Goal: Task Accomplishment & Management: Use online tool/utility

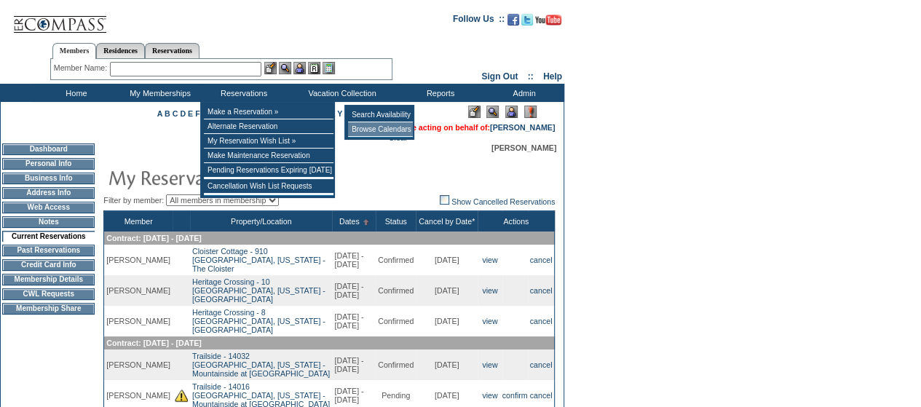
click at [364, 127] on td "Browse Calendars" at bounding box center [380, 129] width 65 height 15
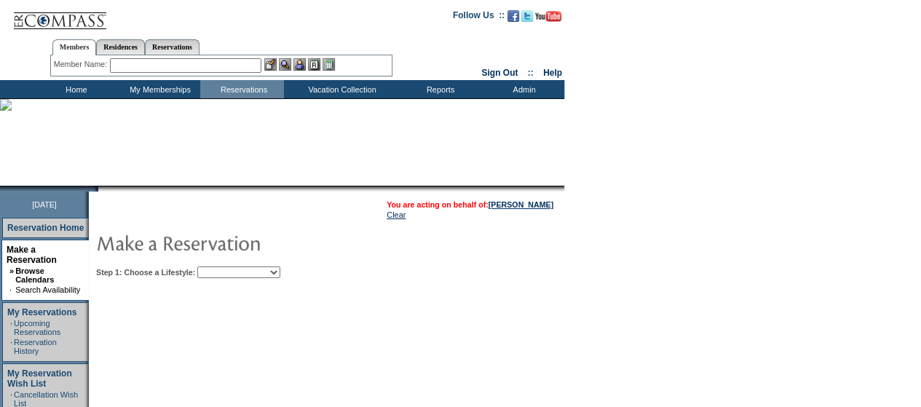
scroll to position [73, 0]
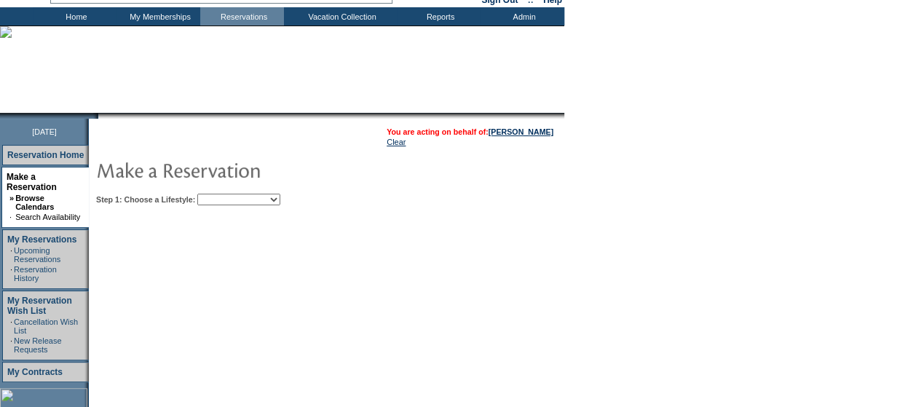
click at [278, 200] on select "Beach Leisure Metropolitan Mountain OIAL for Adventure OIAL for Couples OIAL fo…" at bounding box center [238, 200] width 83 height 12
select select "Mountain"
click at [222, 194] on select "Beach Leisure Metropolitan Mountain OIAL for Adventure OIAL for Couples OIAL fo…" at bounding box center [238, 200] width 83 height 12
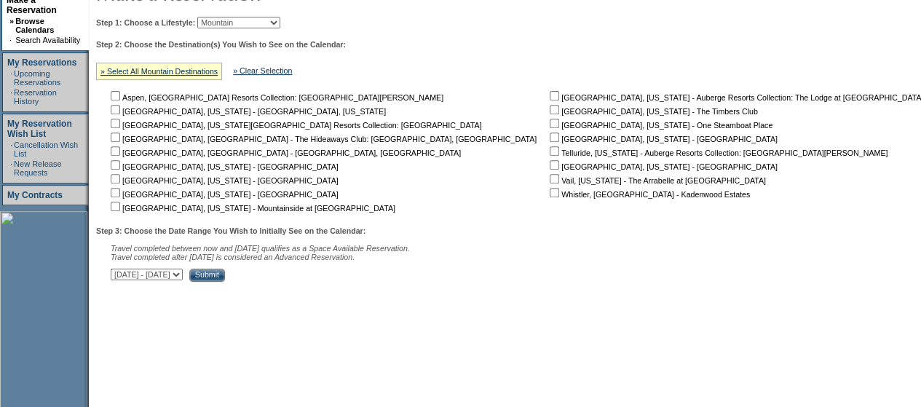
scroll to position [250, 0]
click at [118, 202] on input "checkbox" at bounding box center [115, 205] width 9 height 9
checkbox input "true"
click at [311, 284] on table "You are acting on behalf of: [PERSON_NAME] Clear Step 1: Choose a Lifestyle: Be…" at bounding box center [513, 113] width 848 height 344
click at [225, 274] on input "Submit" at bounding box center [207, 274] width 36 height 13
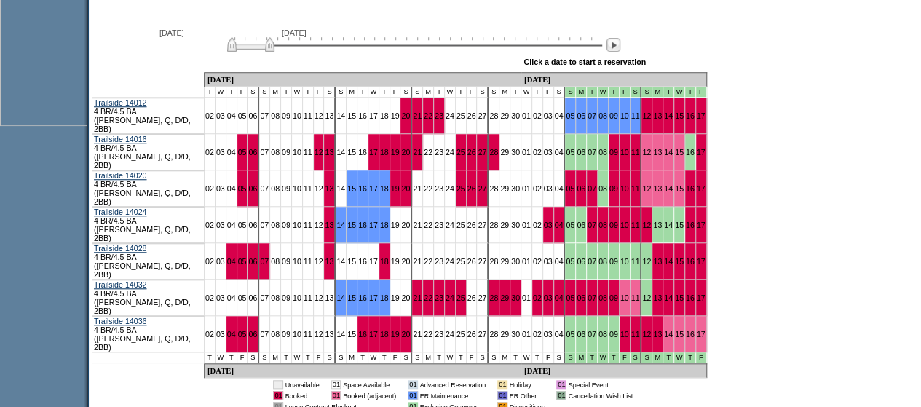
scroll to position [581, 0]
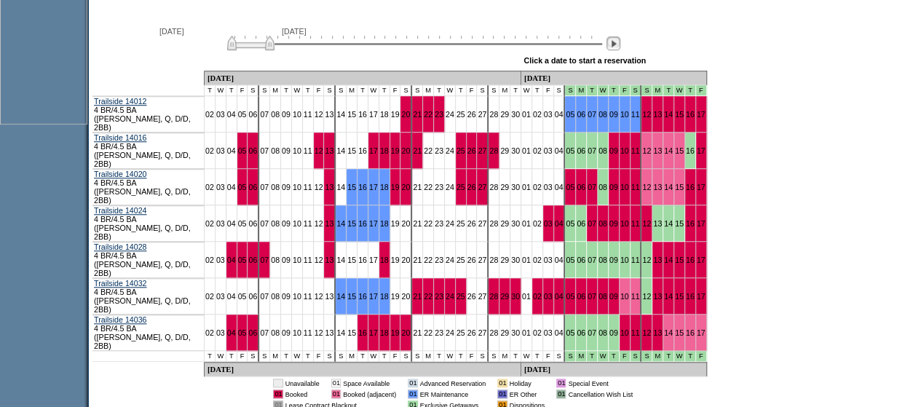
click at [620, 50] on img at bounding box center [613, 43] width 14 height 14
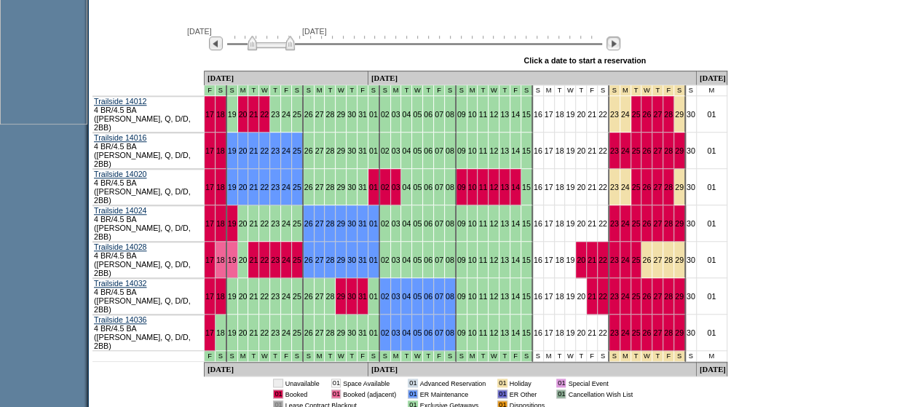
click at [620, 50] on img at bounding box center [613, 43] width 14 height 14
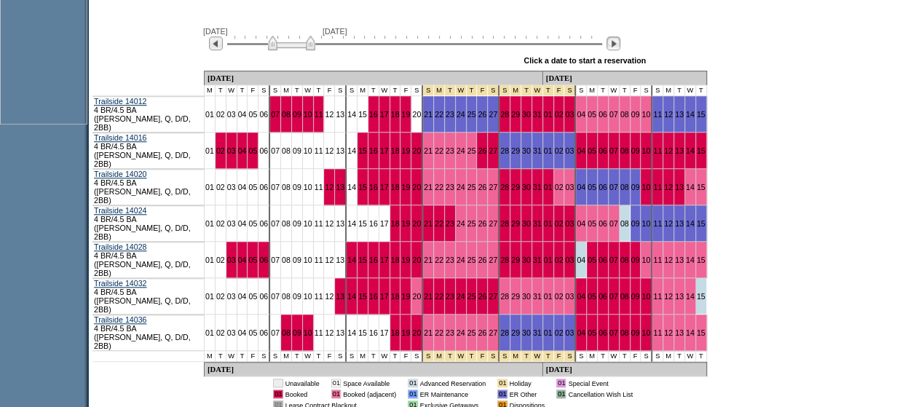
click at [620, 50] on img at bounding box center [613, 43] width 14 height 14
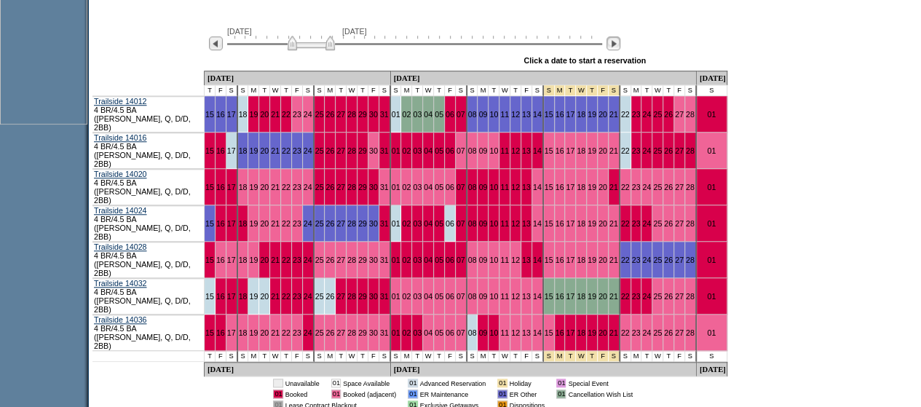
click at [620, 50] on img at bounding box center [613, 43] width 14 height 14
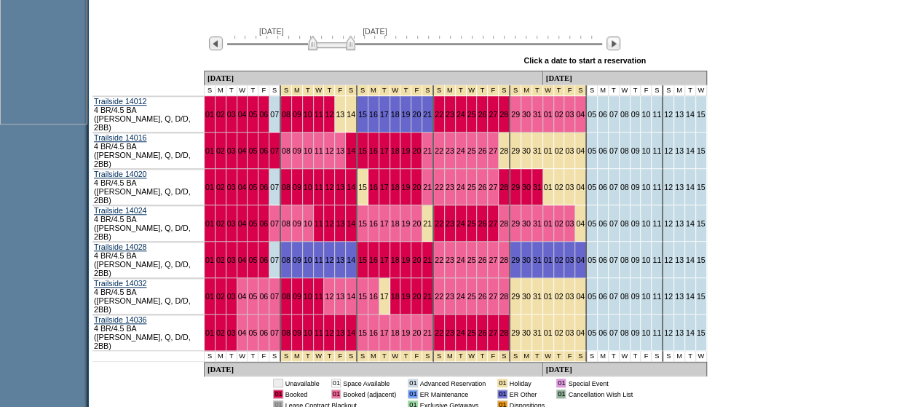
scroll to position [0, 0]
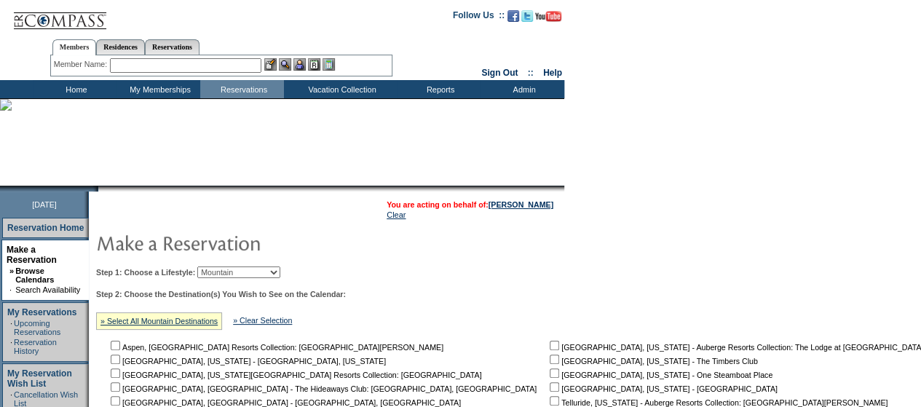
click at [80, 87] on td "Home" at bounding box center [75, 89] width 84 height 18
